Goal: Task Accomplishment & Management: Manage account settings

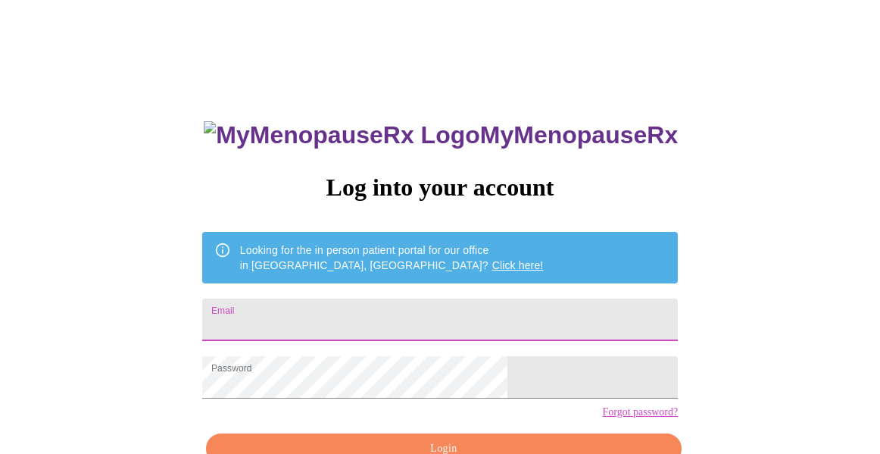
click at [451, 310] on input "Email" at bounding box center [440, 319] width 476 height 42
type input "[EMAIL_ADDRESS][DOMAIN_NAME]"
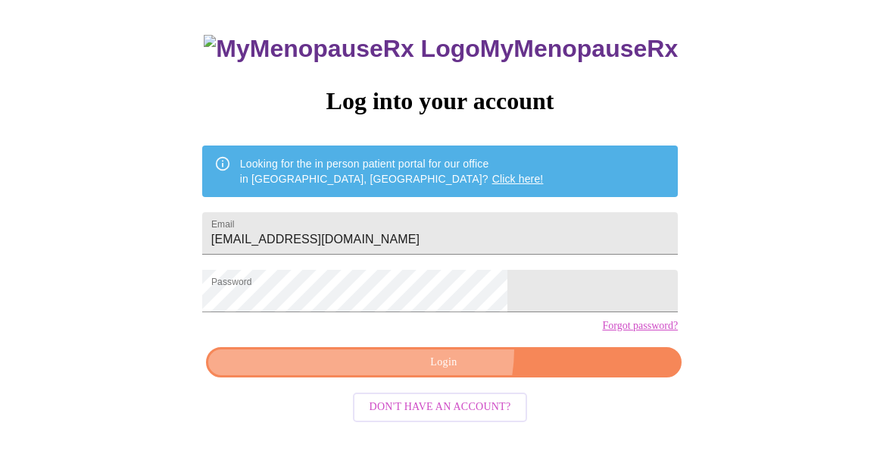
click at [423, 374] on button "Login" at bounding box center [444, 362] width 476 height 31
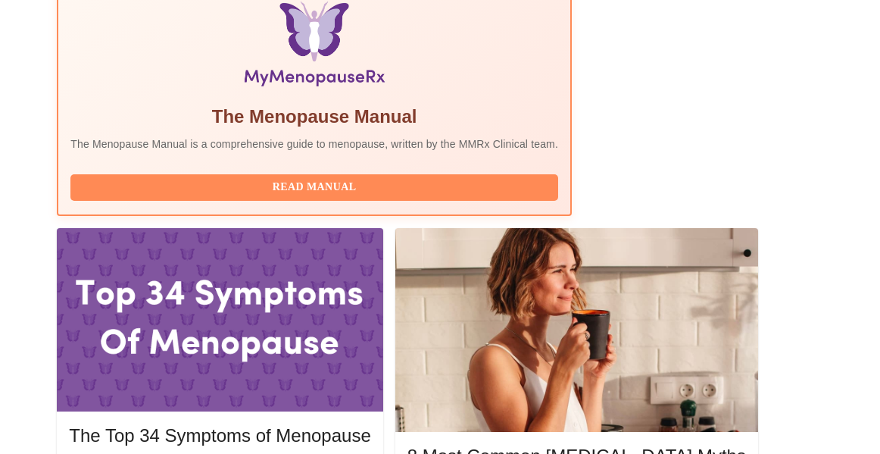
scroll to position [535, 0]
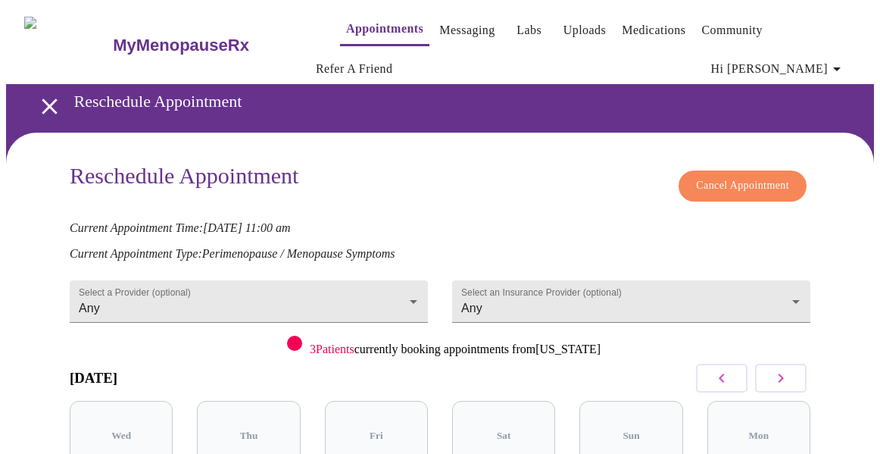
scroll to position [169, 0]
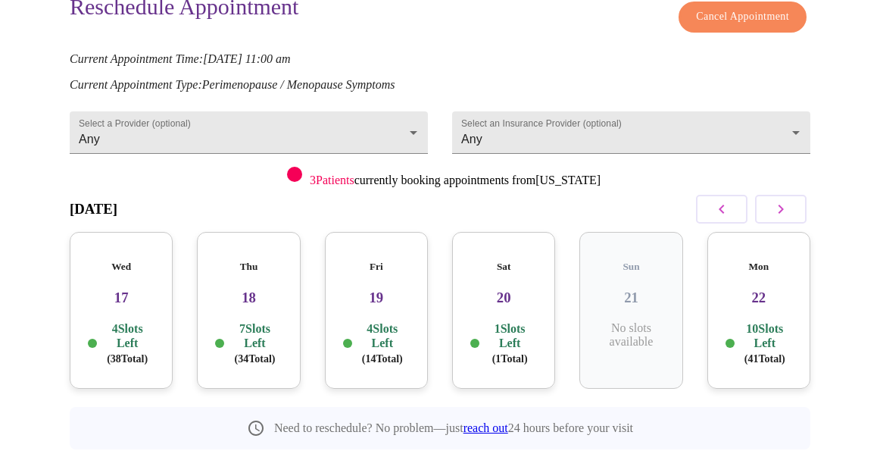
click at [120, 289] on h3 "17" at bounding box center [121, 297] width 79 height 17
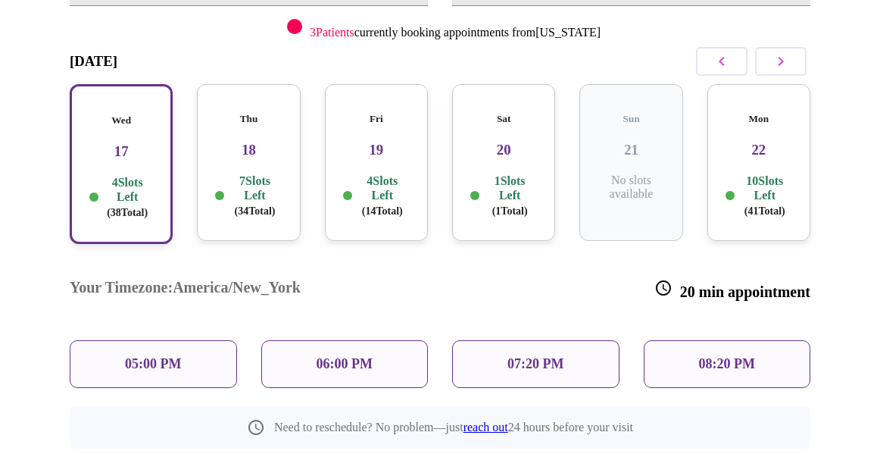
scroll to position [325, 0]
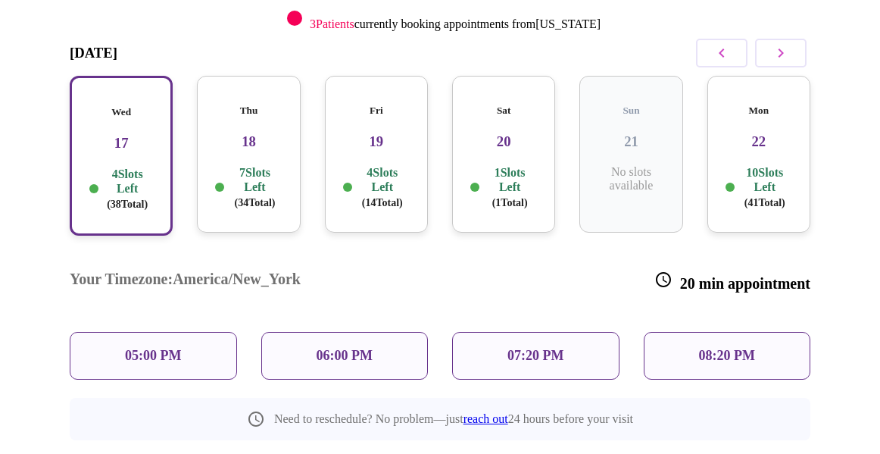
click at [173, 348] on p "05:00 PM" at bounding box center [153, 356] width 56 height 16
click at [191, 332] on div "05:00 PM" at bounding box center [153, 356] width 167 height 48
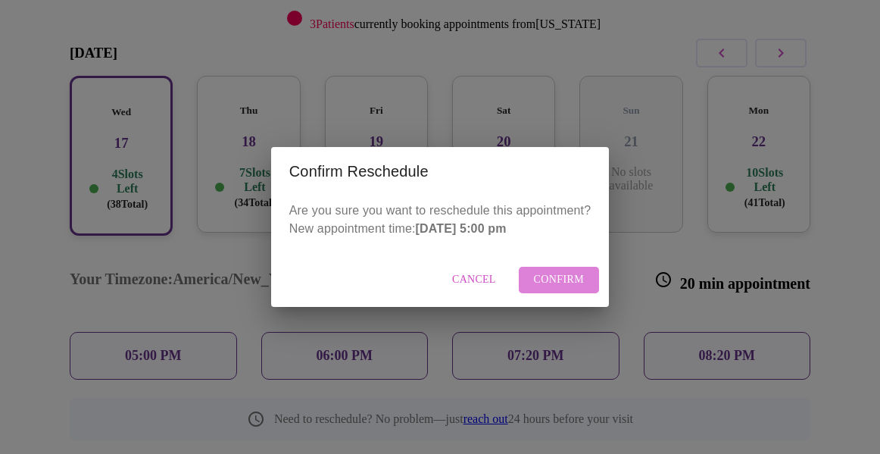
click at [563, 281] on span "Confirm" at bounding box center [559, 279] width 51 height 19
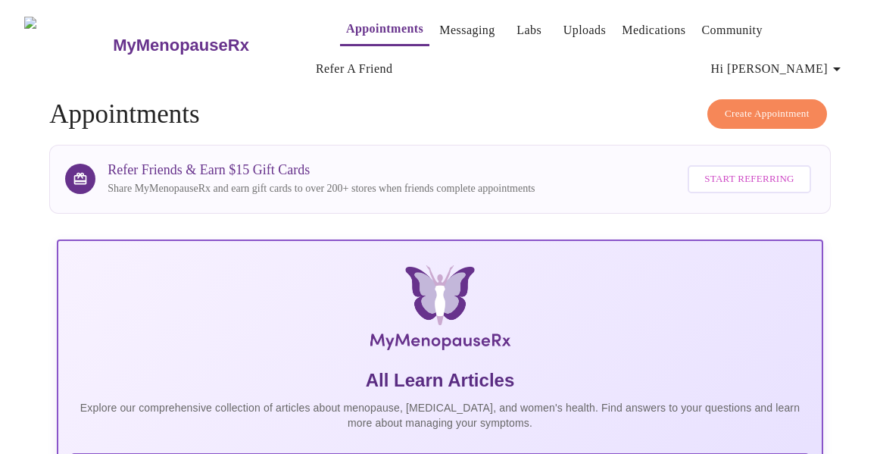
click at [447, 43] on span "Appointments Messaging Labs Uploads Medications Community Refer a Friend Hi Chr…" at bounding box center [583, 45] width 546 height 78
click at [446, 22] on link "Messaging" at bounding box center [466, 30] width 55 height 21
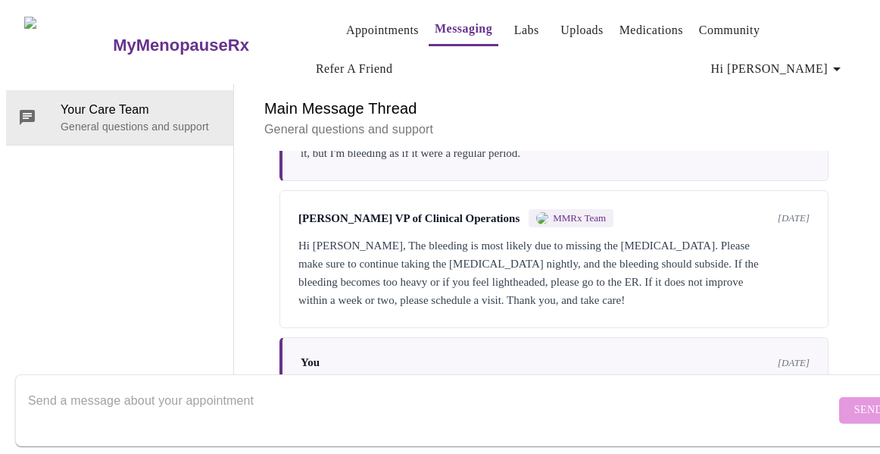
scroll to position [3628, 0]
click at [374, 162] on div "Hi, I wanted to let the NP know that I started bleeding yesterday. I missed my …" at bounding box center [555, 135] width 509 height 55
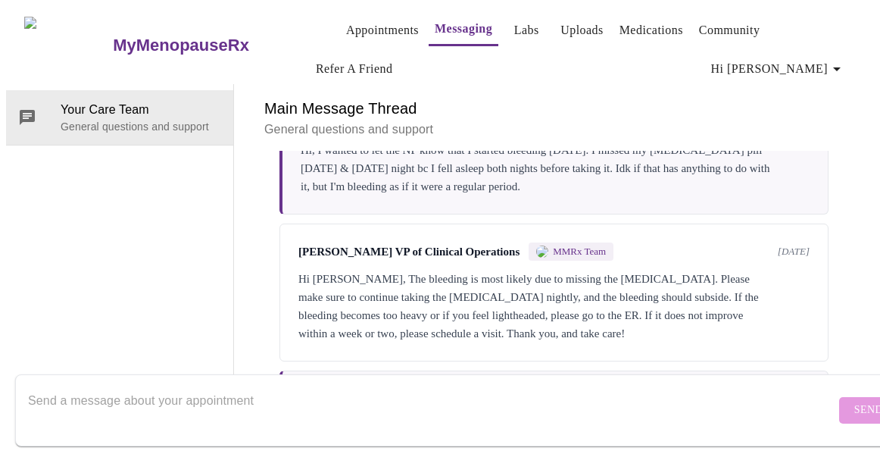
scroll to position [3553, 0]
